Goal: Information Seeking & Learning: Learn about a topic

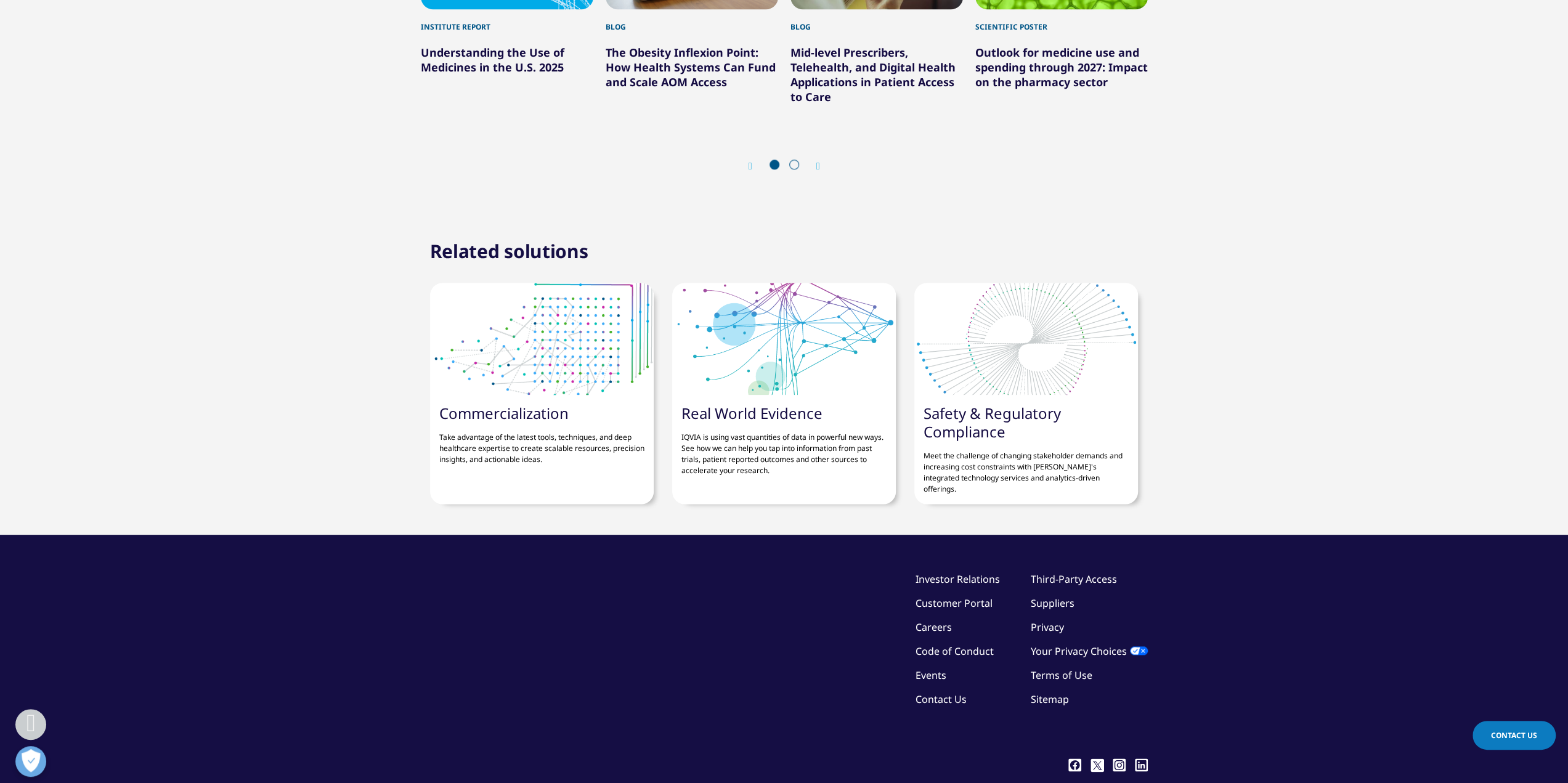
scroll to position [1528, 0]
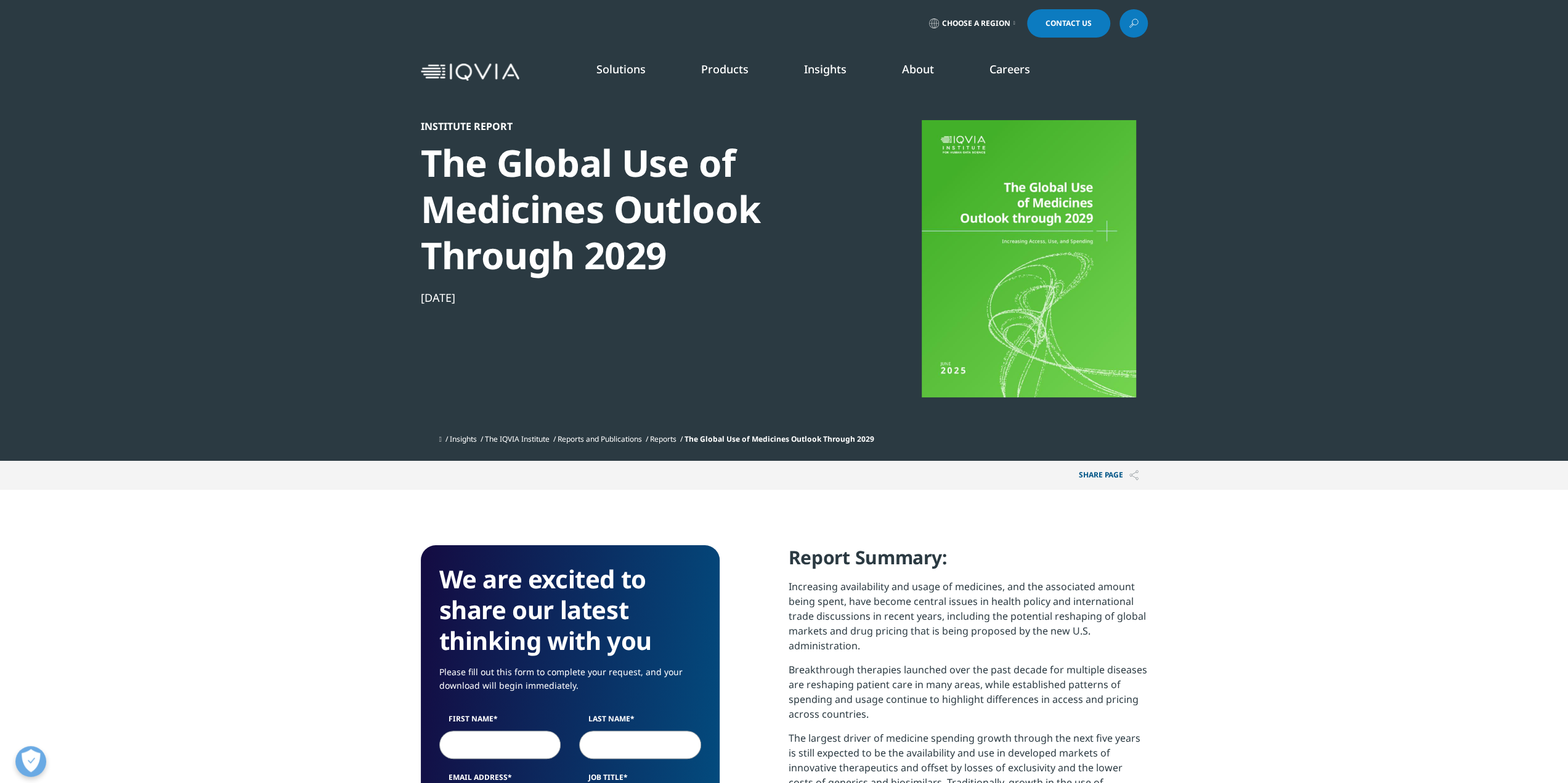
click at [1152, 187] on section "Institute Report The Global Use of Medicines Outlook Through 2029 [DATE] Insigh…" at bounding box center [784, 230] width 1568 height 461
click at [1041, 224] on div at bounding box center [1029, 259] width 238 height 277
